Goal: Task Accomplishment & Management: Manage account settings

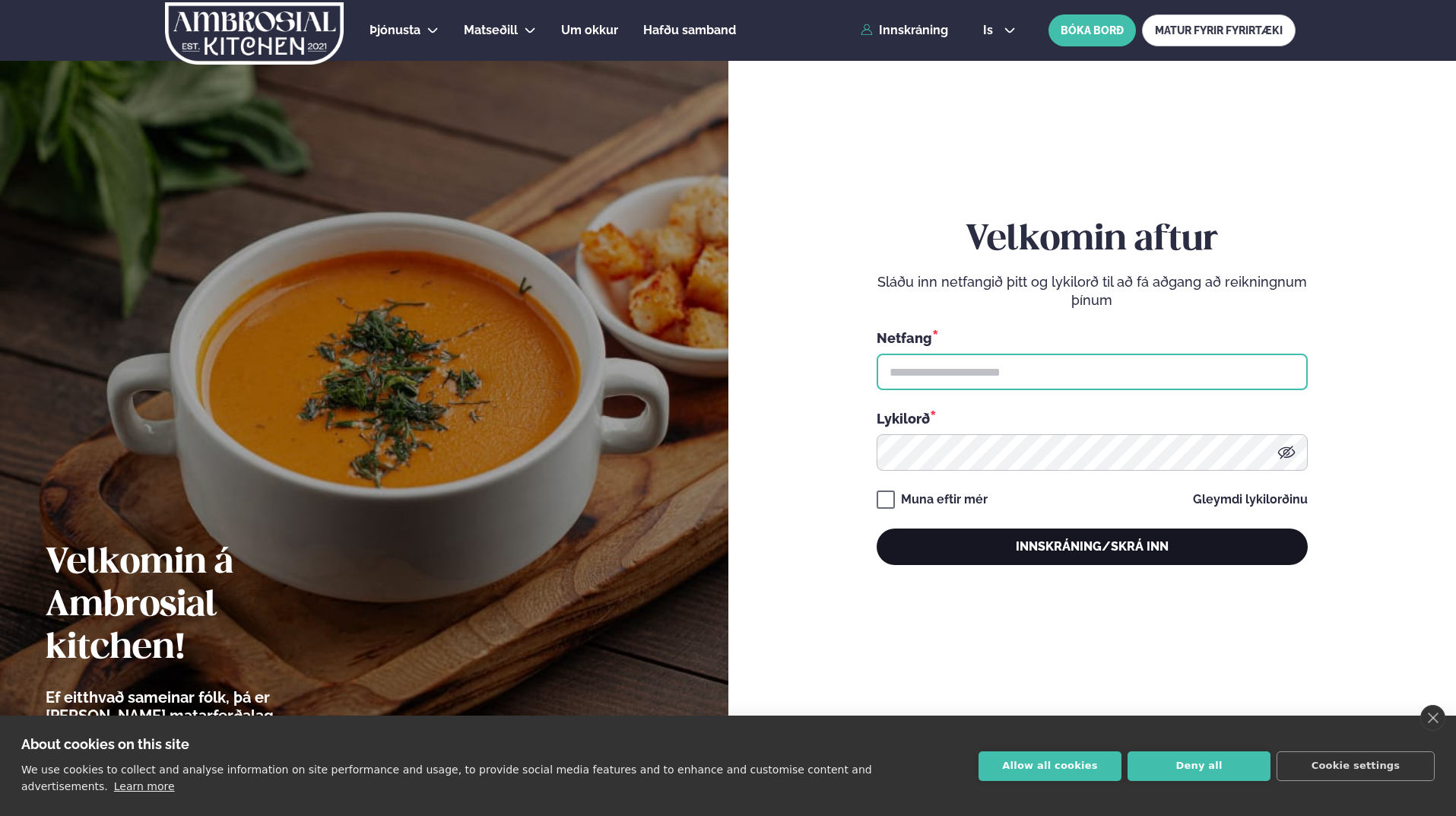
type input "**********"
click at [1031, 541] on button "Innskráning/Skrá inn" at bounding box center [1092, 547] width 432 height 37
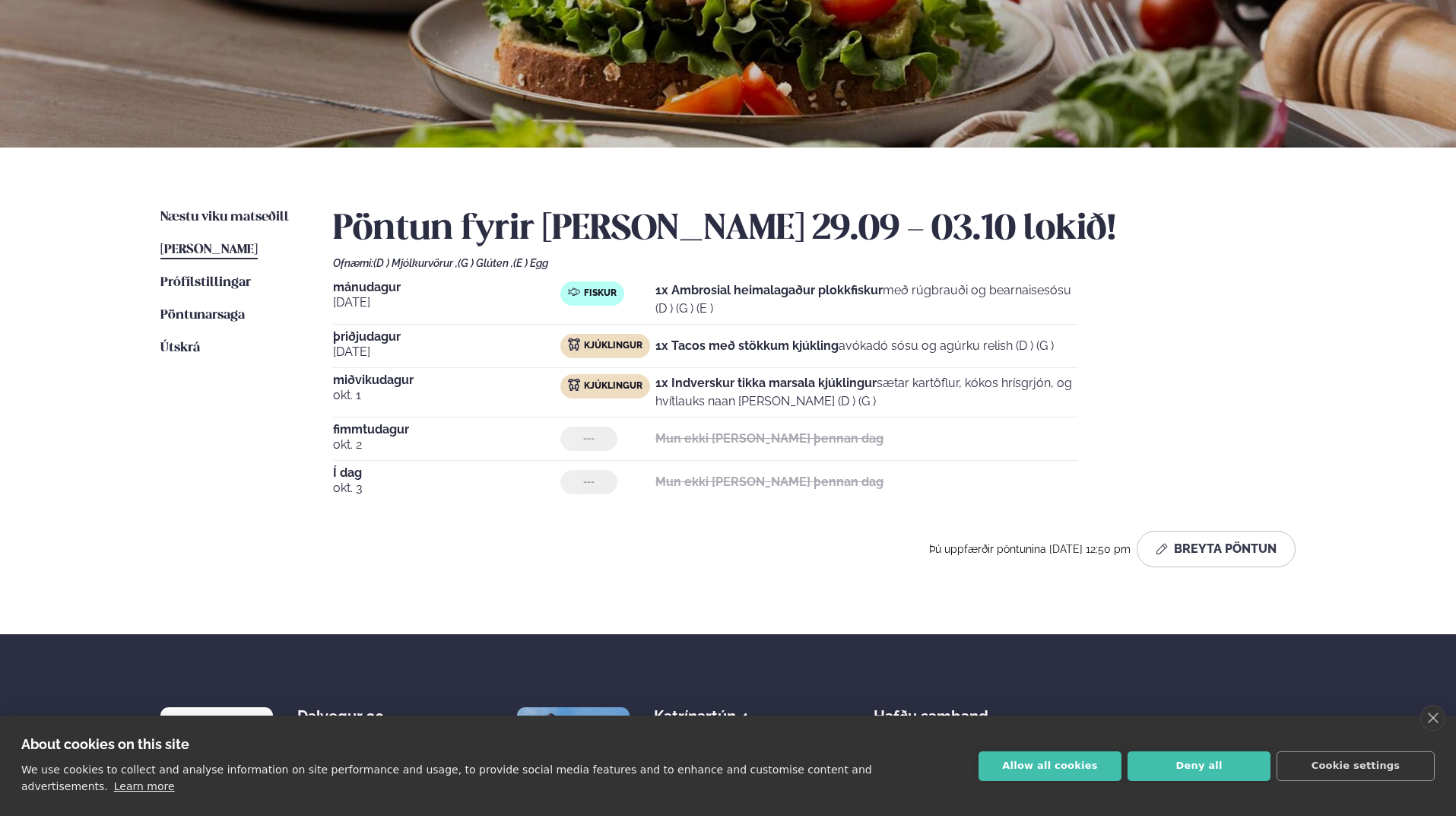
scroll to position [228, 0]
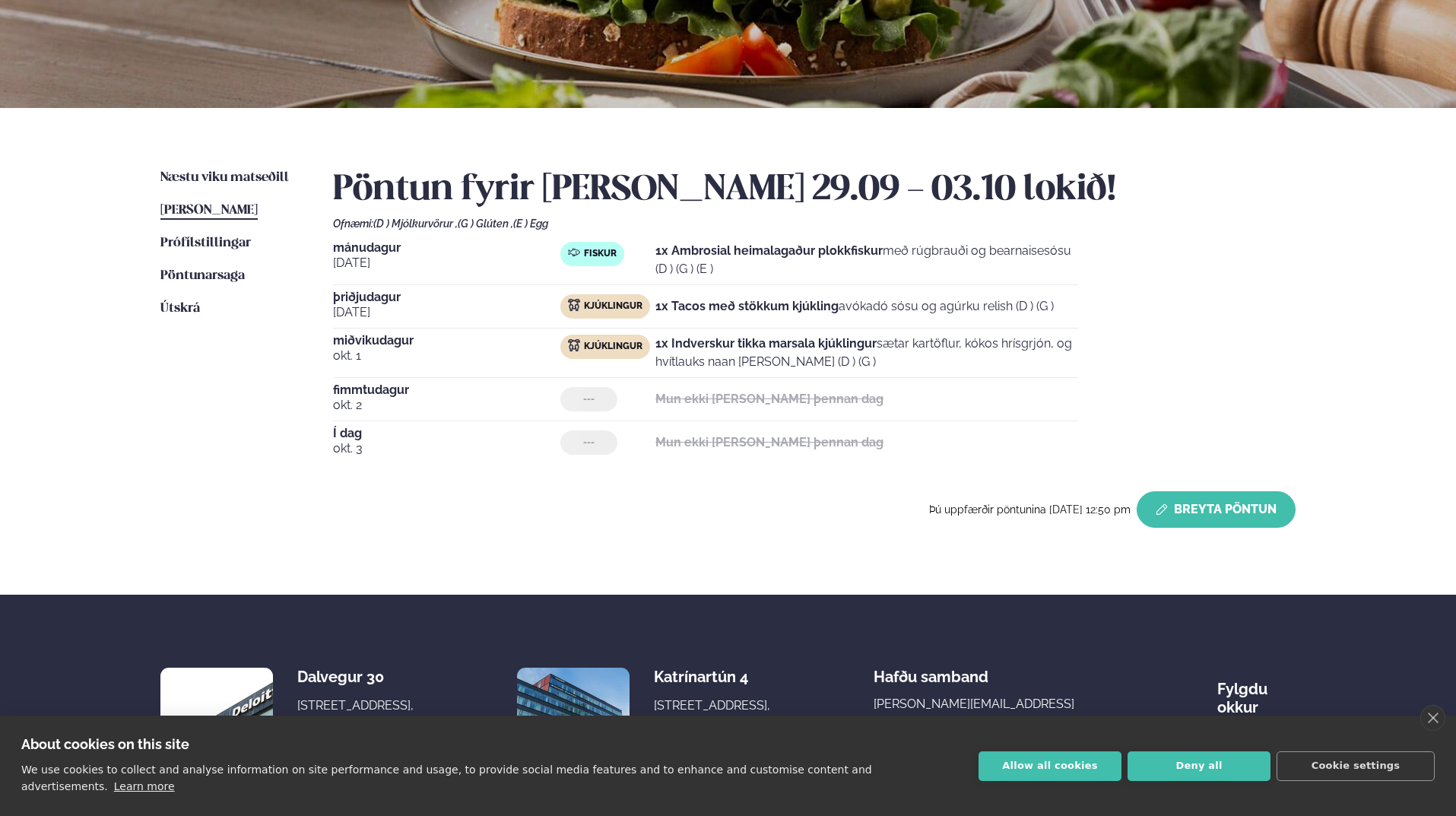
click at [1223, 512] on button "Breyta Pöntun" at bounding box center [1216, 509] width 159 height 37
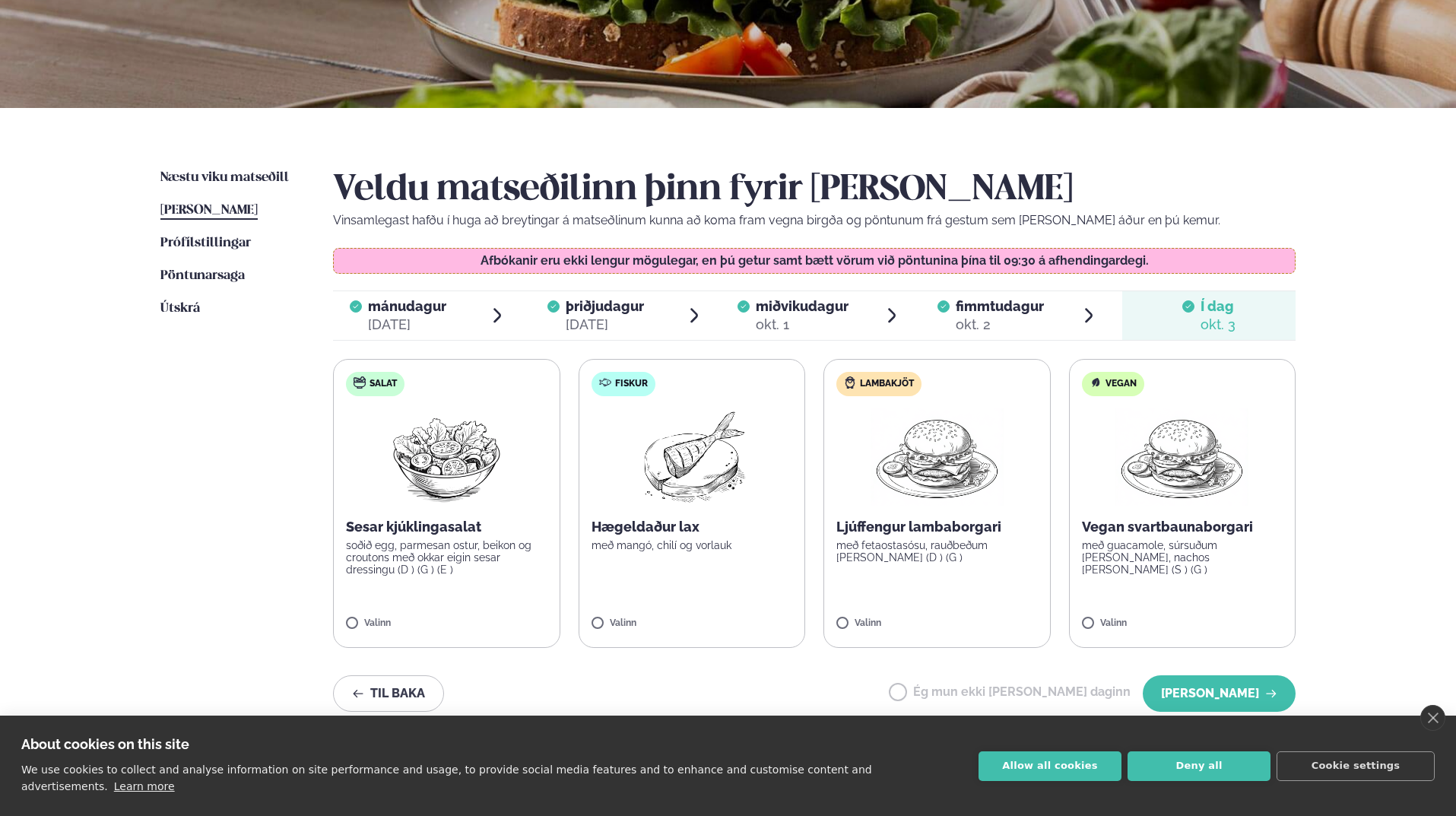
click at [1382, 483] on div "Þjónusta Hádegismatur fyrir fyrirtæki Fyrirtækja veitingar Einkapartý Matseðill…" at bounding box center [728, 438] width 1456 height 1333
click at [358, 612] on label "Salat Sesar kjúklingasalat soðið egg, parmesan ostur, beikon og croutons með ok…" at bounding box center [447, 504] width 228 height 289
click at [1255, 688] on button "[PERSON_NAME]" at bounding box center [1219, 694] width 153 height 37
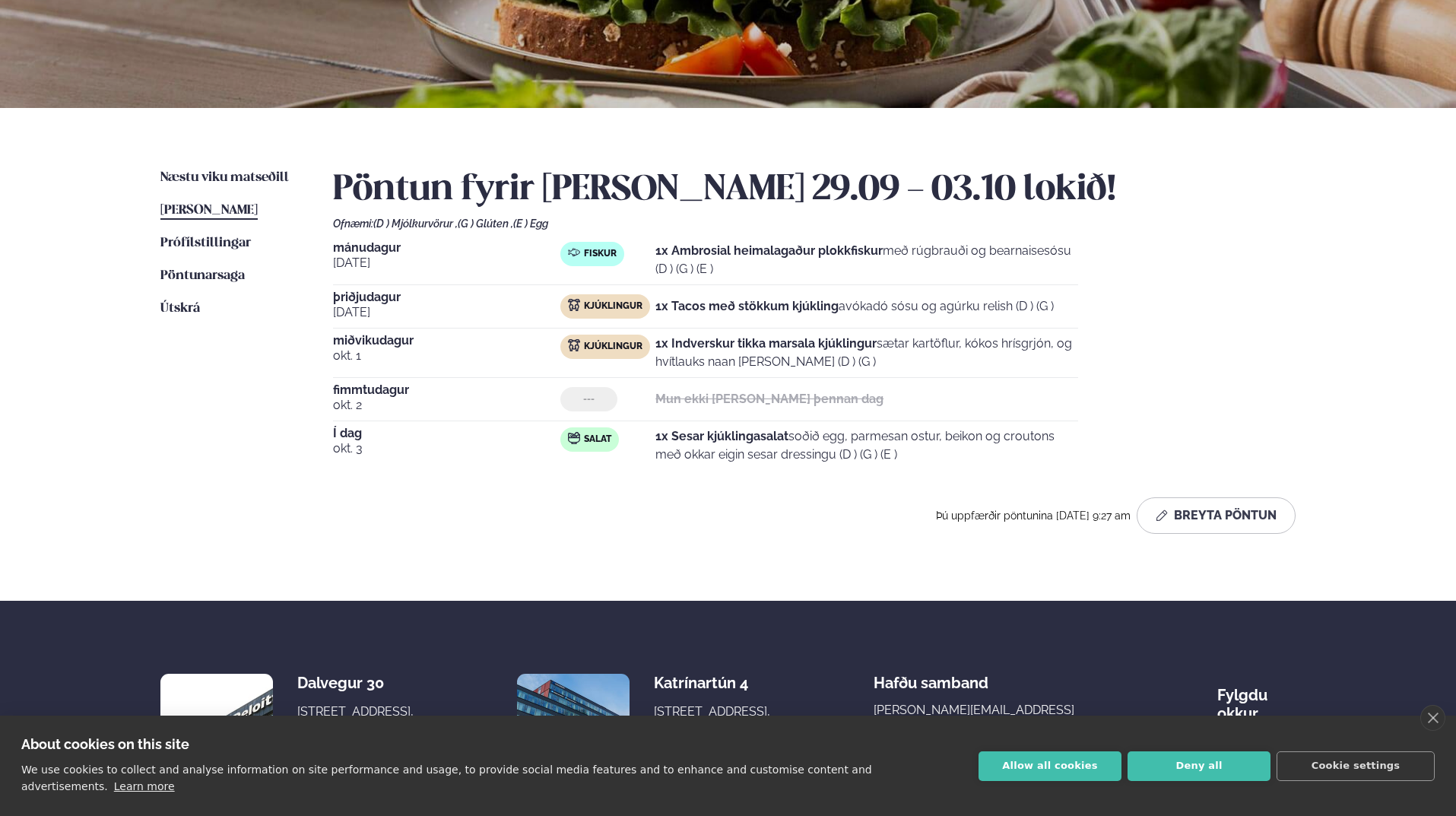
click at [1336, 395] on div "Næstu [PERSON_NAME] matseðill Næsta vika [PERSON_NAME] matseðill [PERSON_NAME] …" at bounding box center [728, 354] width 1226 height 493
